Goal: Navigation & Orientation: Find specific page/section

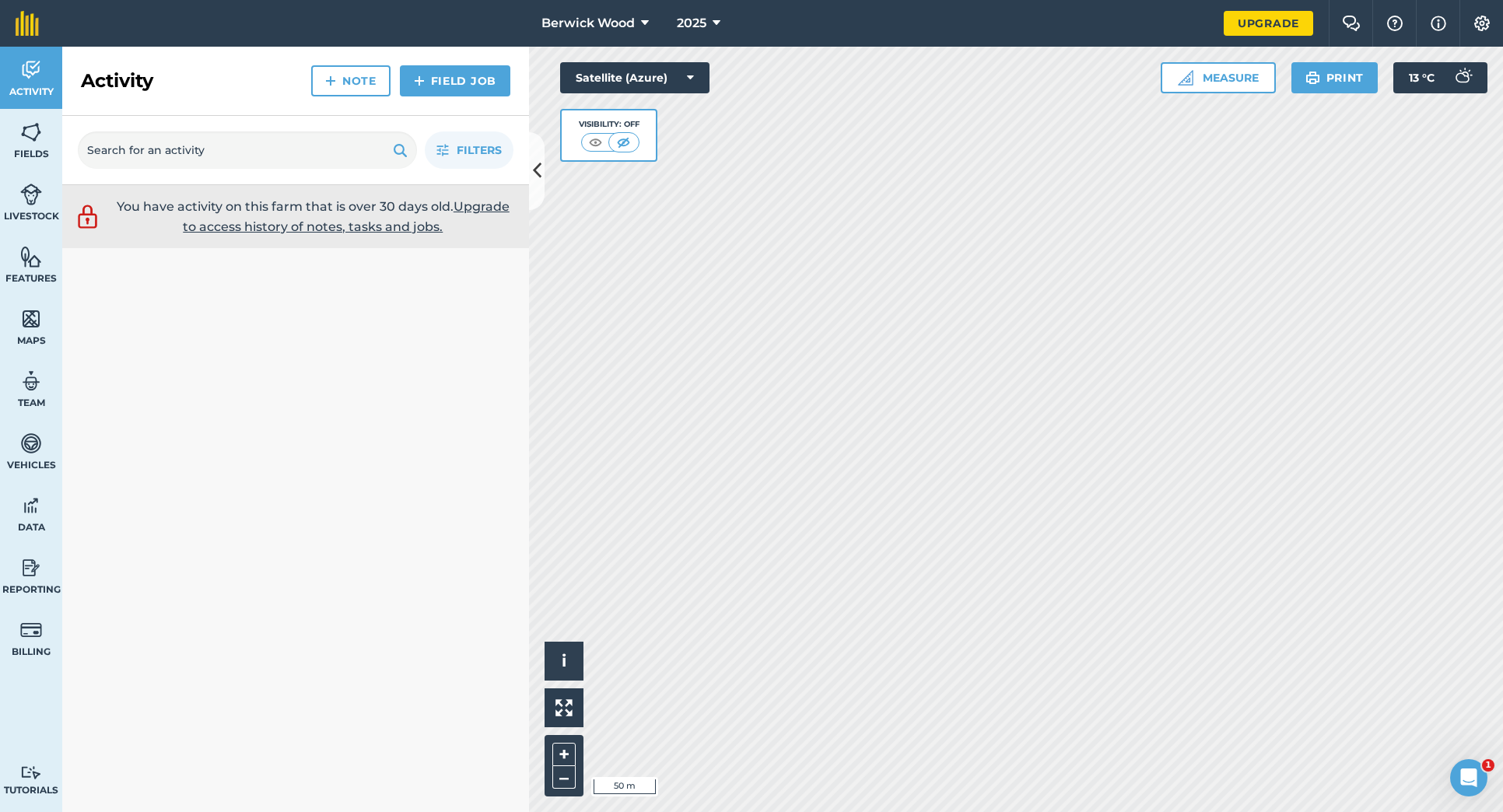
click at [35, 255] on img at bounding box center [31, 256] width 22 height 23
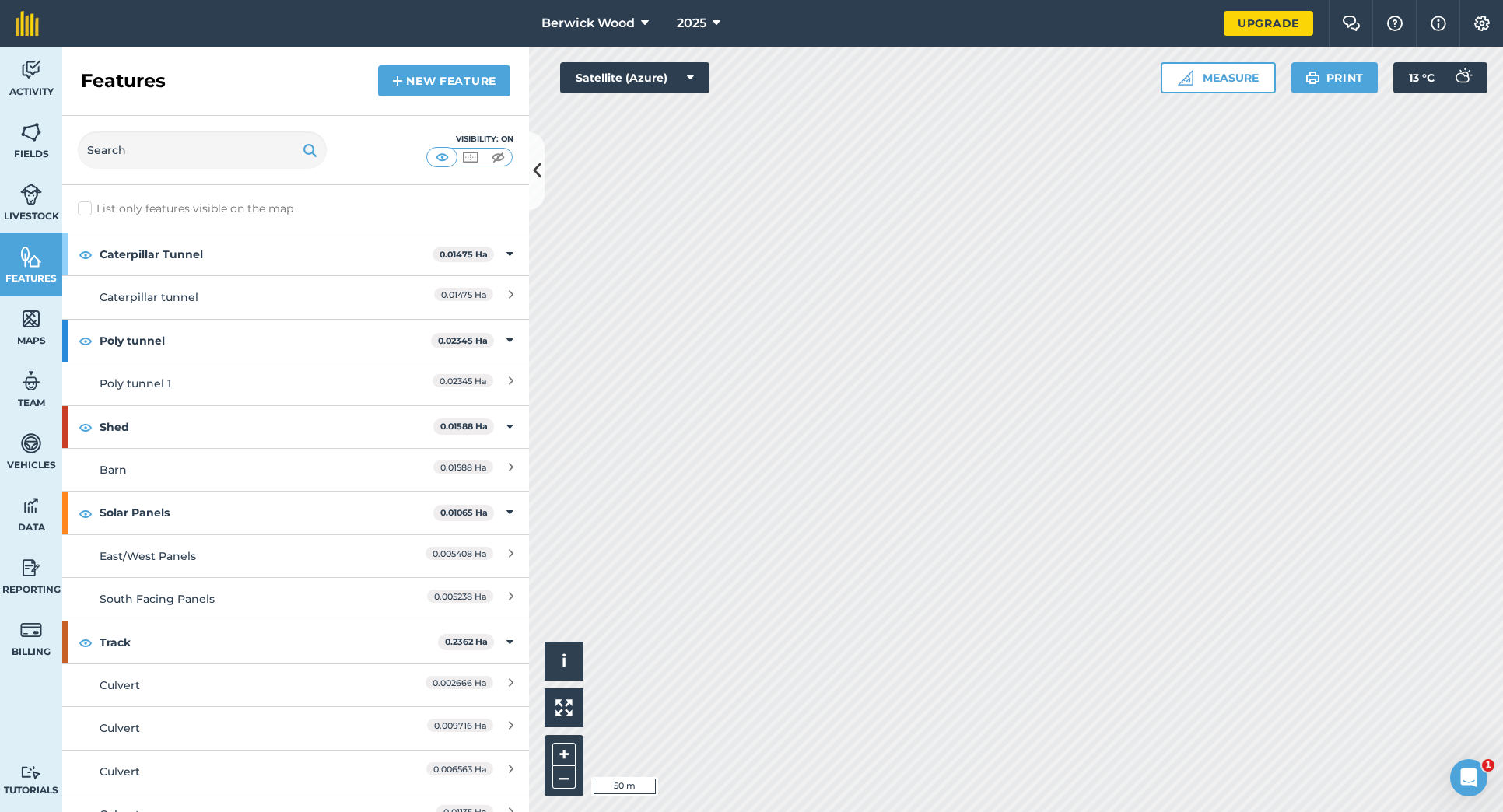
click at [438, 158] on img at bounding box center [442, 157] width 19 height 16
click at [26, 322] on img at bounding box center [31, 319] width 22 height 23
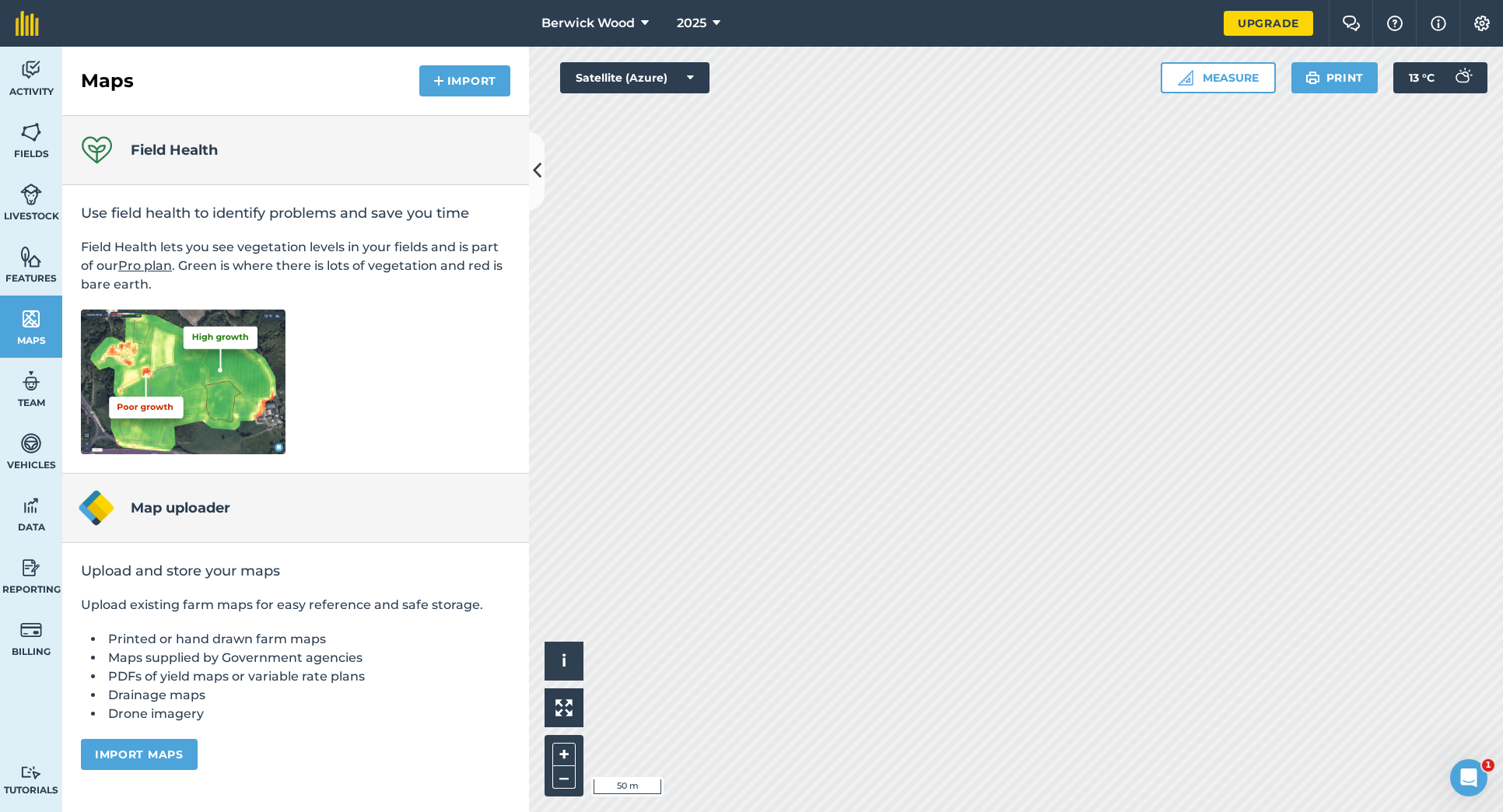
click at [39, 147] on span "Fields" at bounding box center [31, 153] width 62 height 13
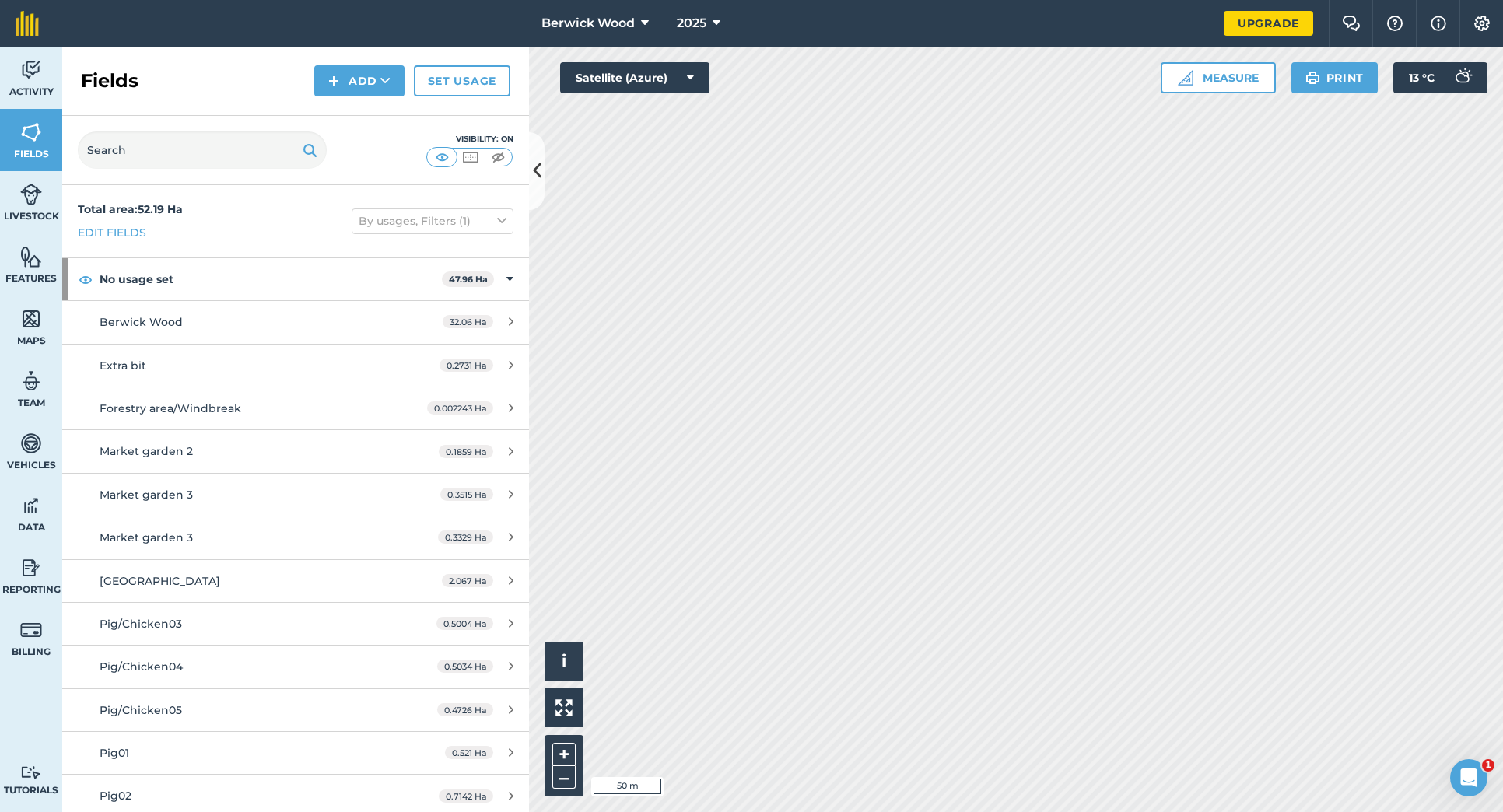
click at [495, 154] on img at bounding box center [498, 157] width 19 height 16
